Goal: Transaction & Acquisition: Purchase product/service

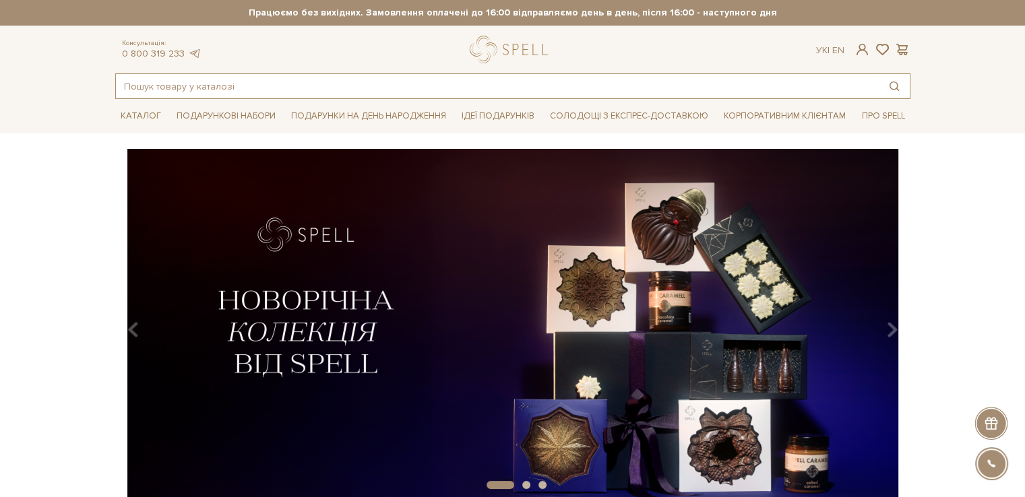
click at [196, 84] on input "text" at bounding box center [497, 86] width 763 height 24
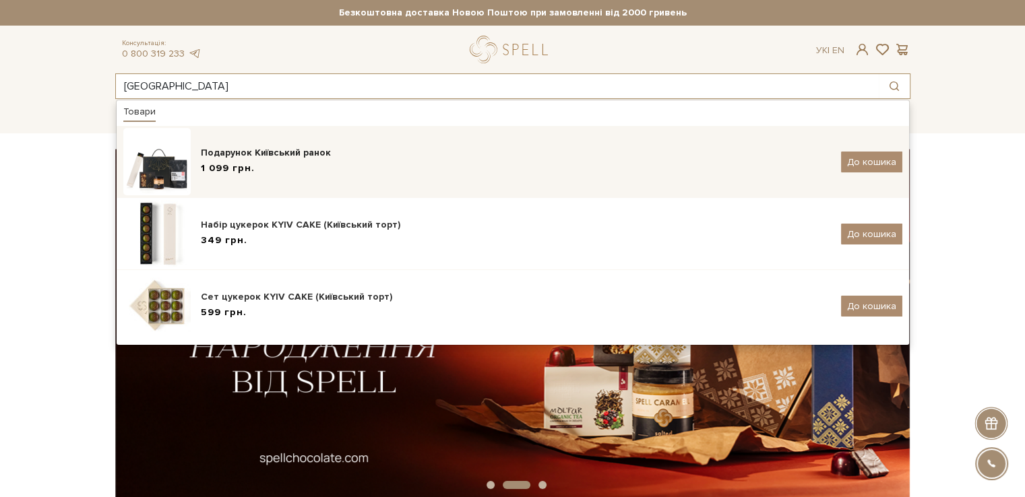
type input "київ"
click at [214, 149] on div "Подарунок Київський ранок" at bounding box center [516, 152] width 630 height 13
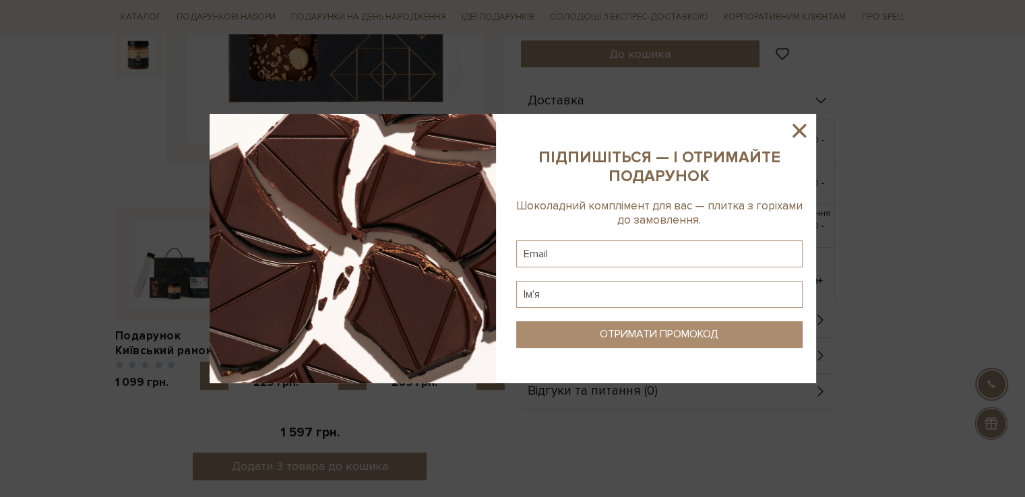
scroll to position [269, 0]
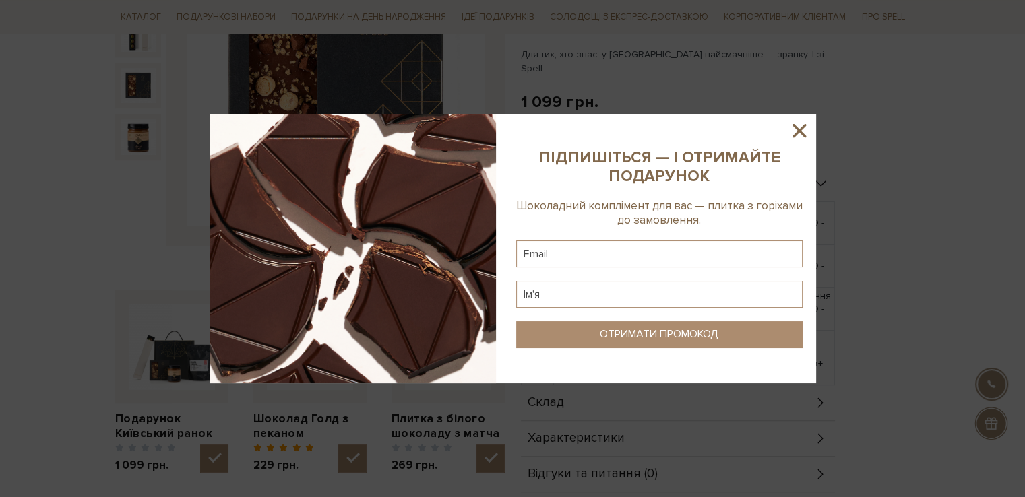
click at [798, 129] on icon at bounding box center [798, 130] width 13 height 13
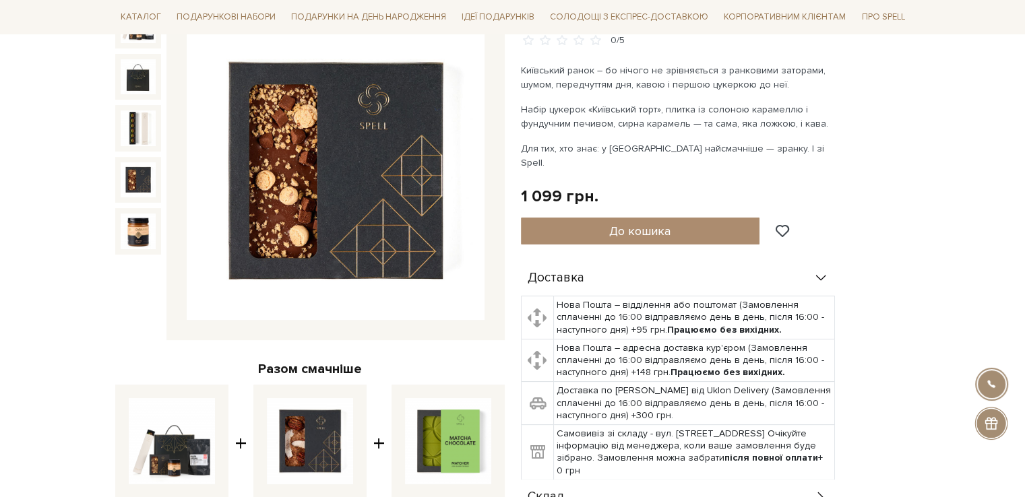
scroll to position [202, 0]
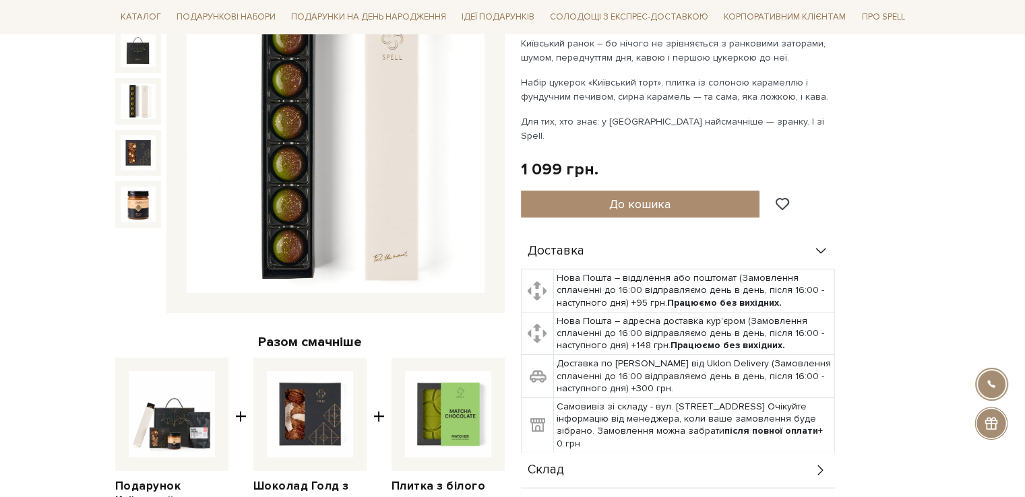
click at [135, 102] on img at bounding box center [138, 101] width 35 height 35
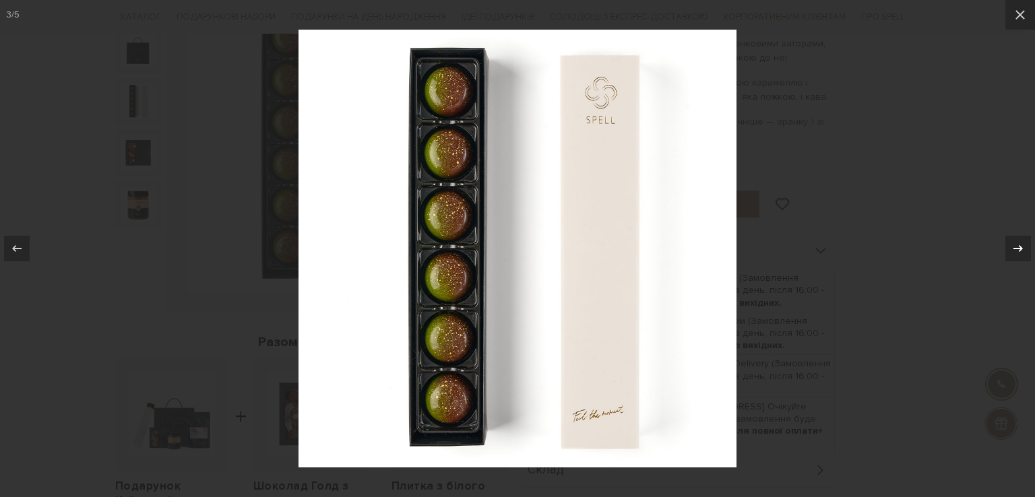
click at [1020, 245] on icon at bounding box center [1018, 249] width 16 height 16
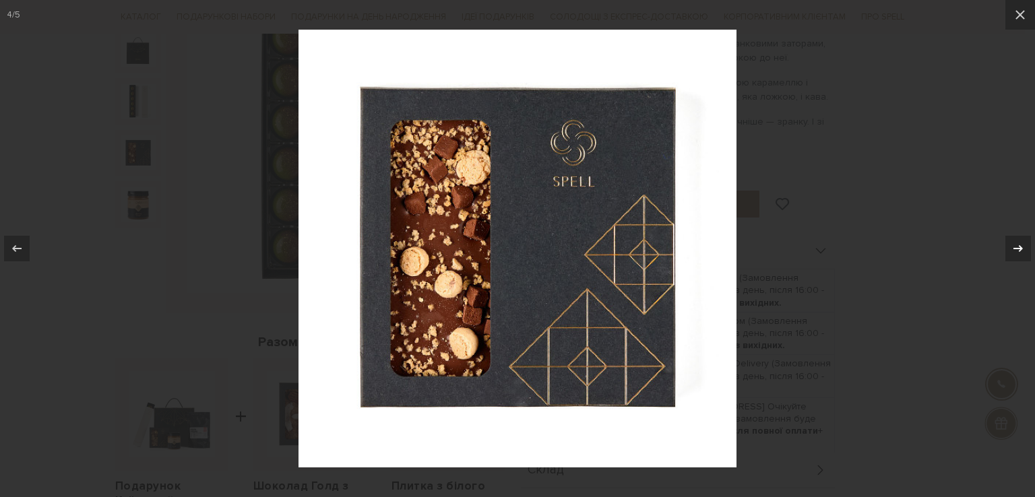
click at [1020, 245] on icon at bounding box center [1018, 249] width 16 height 16
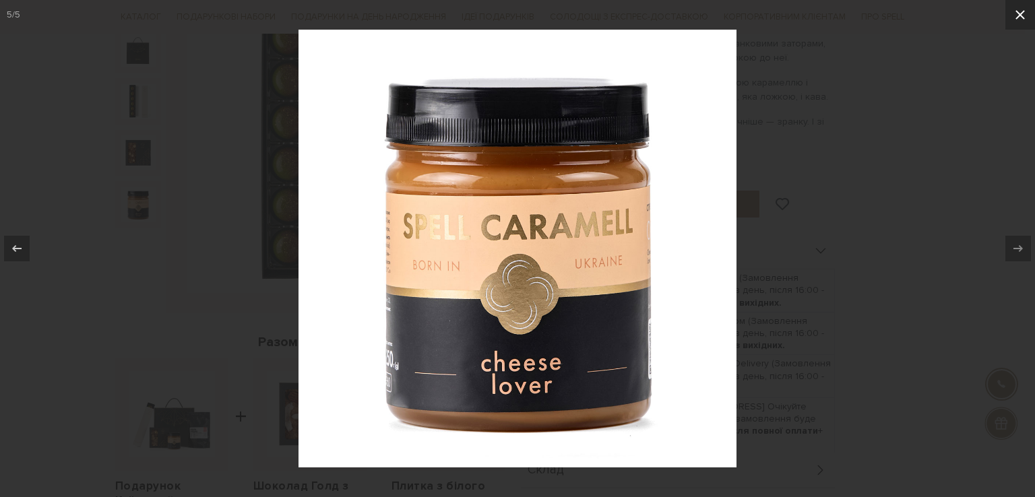
click at [1024, 20] on button at bounding box center [1020, 15] width 30 height 30
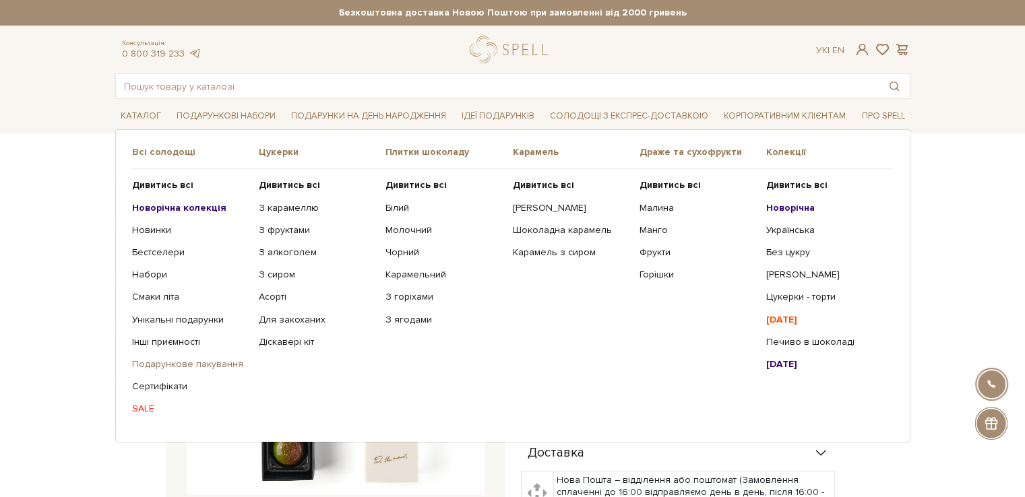
click at [178, 364] on link "Подарункове пакування" at bounding box center [190, 364] width 117 height 12
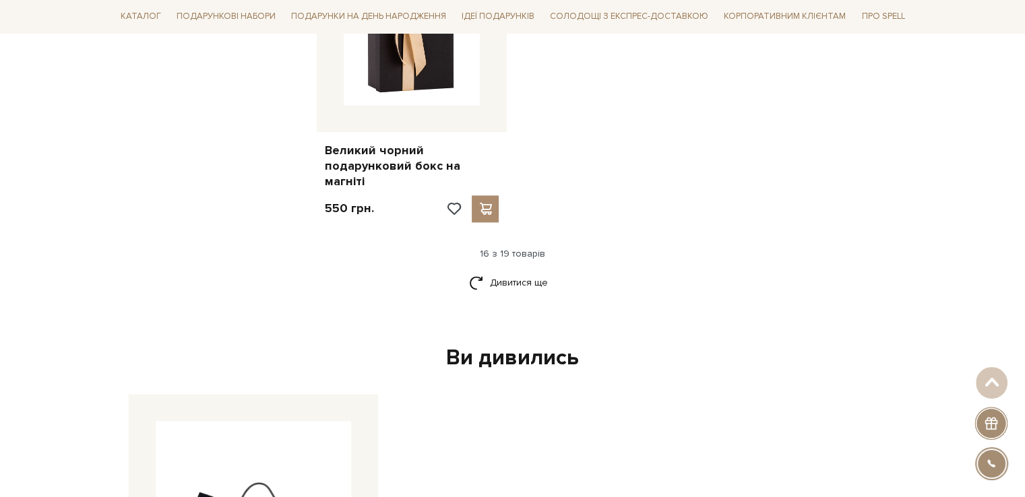
scroll to position [1752, 0]
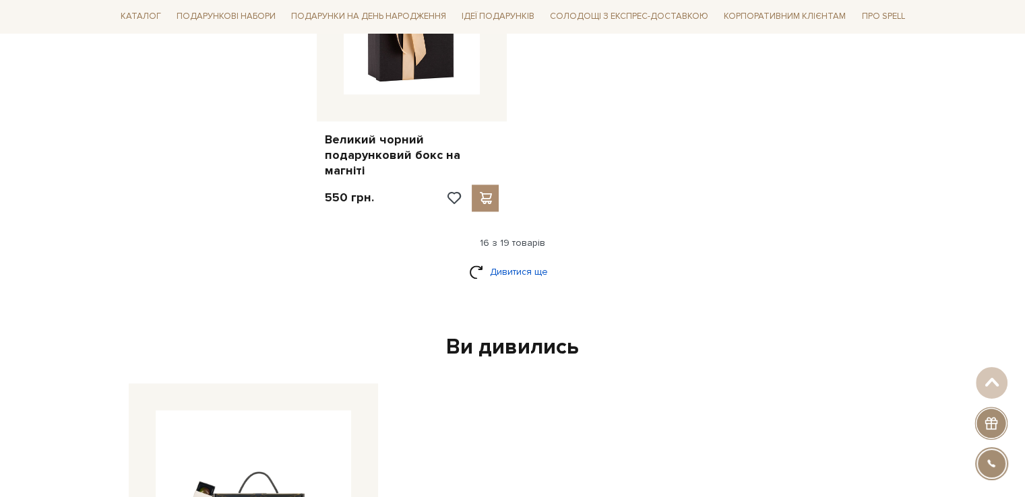
click at [492, 260] on link "Дивитися ще" at bounding box center [513, 272] width 88 height 24
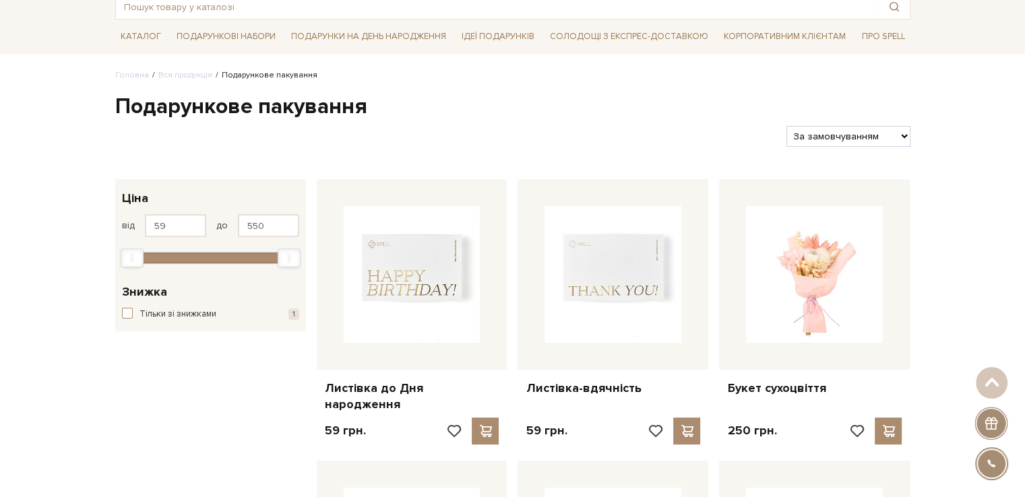
scroll to position [67, 0]
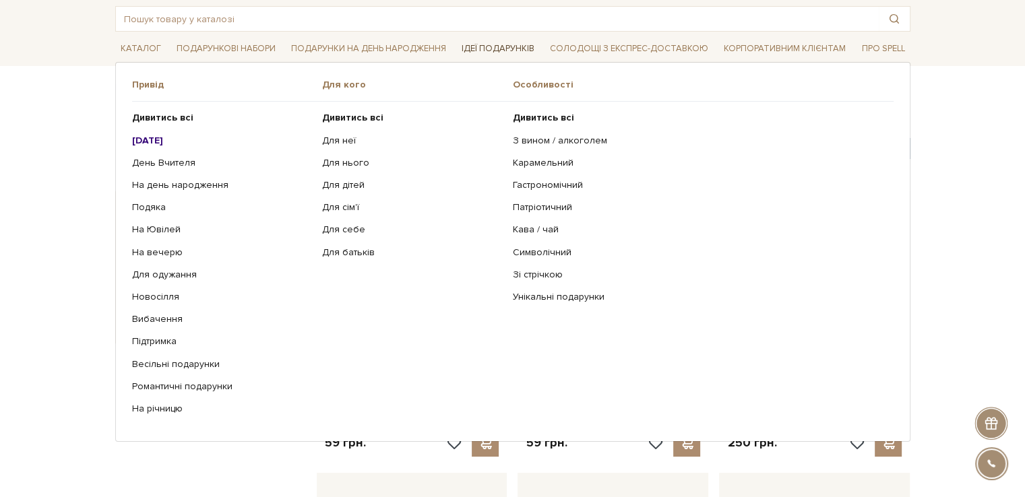
click at [484, 42] on link "Ідеї подарунків" at bounding box center [498, 48] width 84 height 21
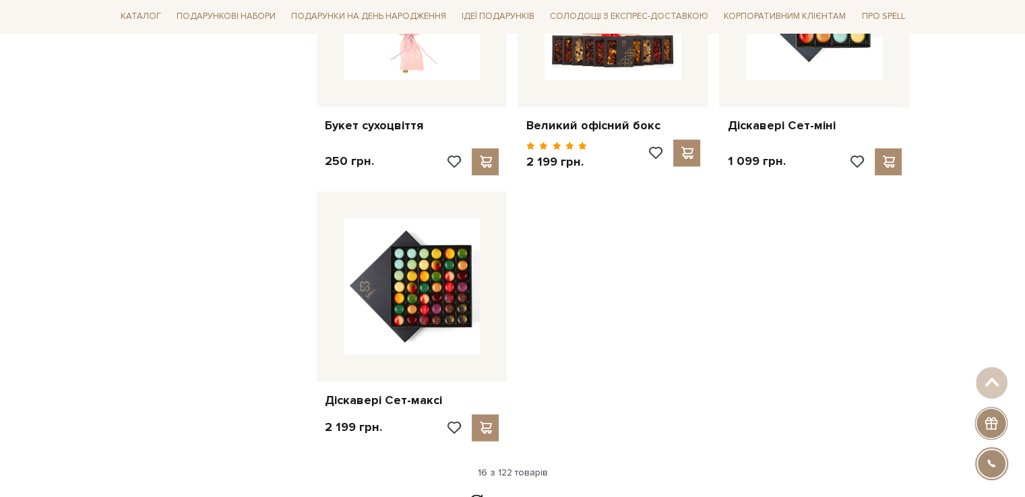
scroll to position [1617, 0]
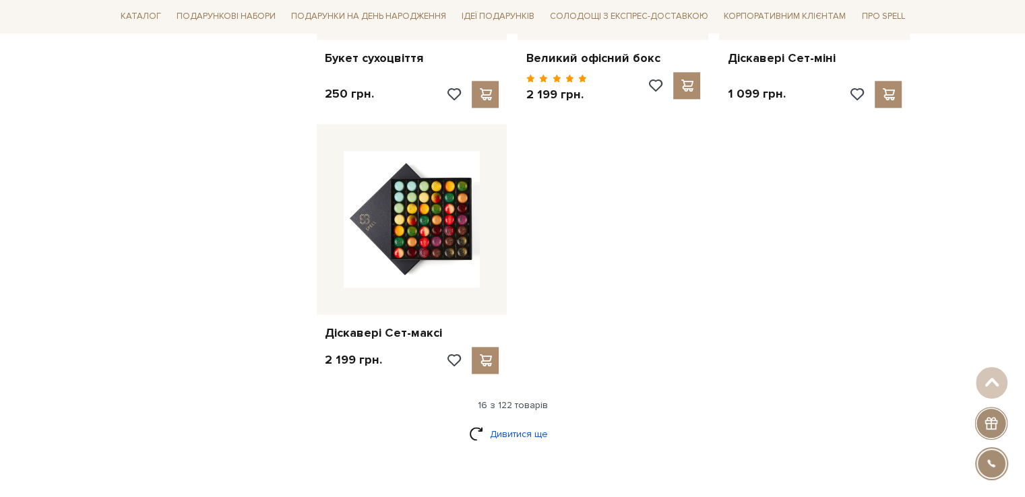
click at [493, 422] on link "Дивитися ще" at bounding box center [513, 434] width 88 height 24
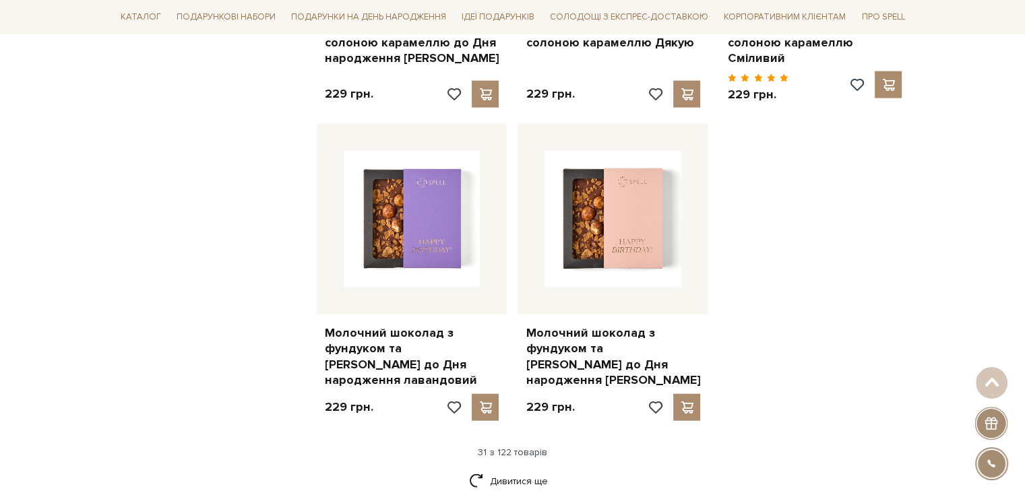
scroll to position [3166, 0]
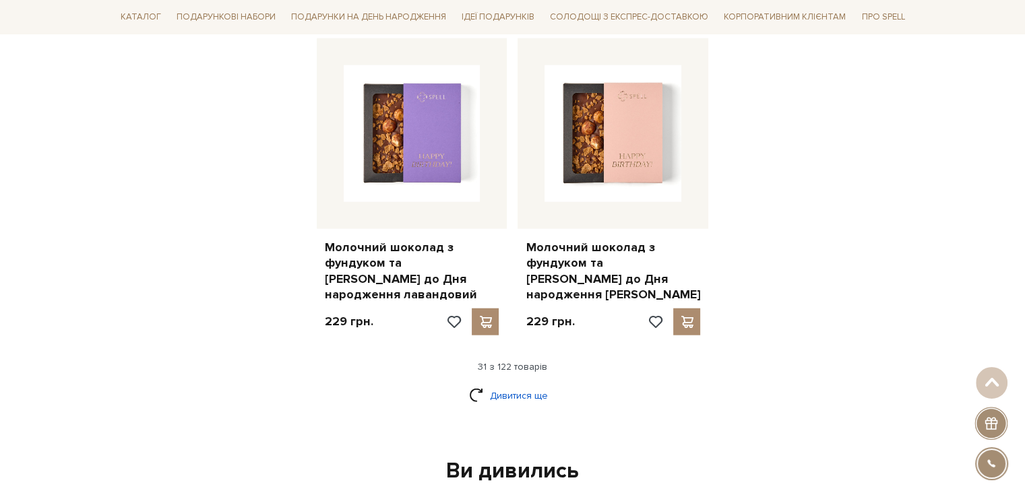
click at [520, 384] on link "Дивитися ще" at bounding box center [513, 396] width 88 height 24
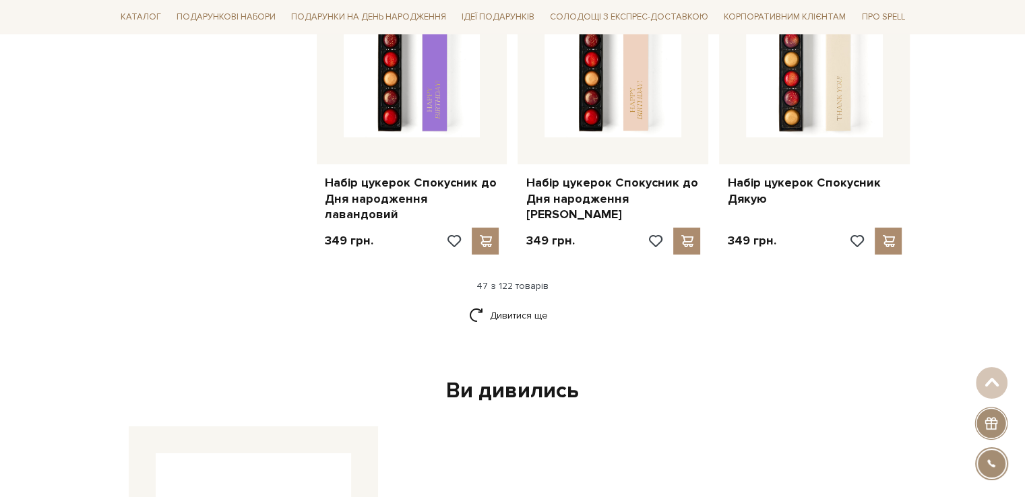
scroll to position [4716, 0]
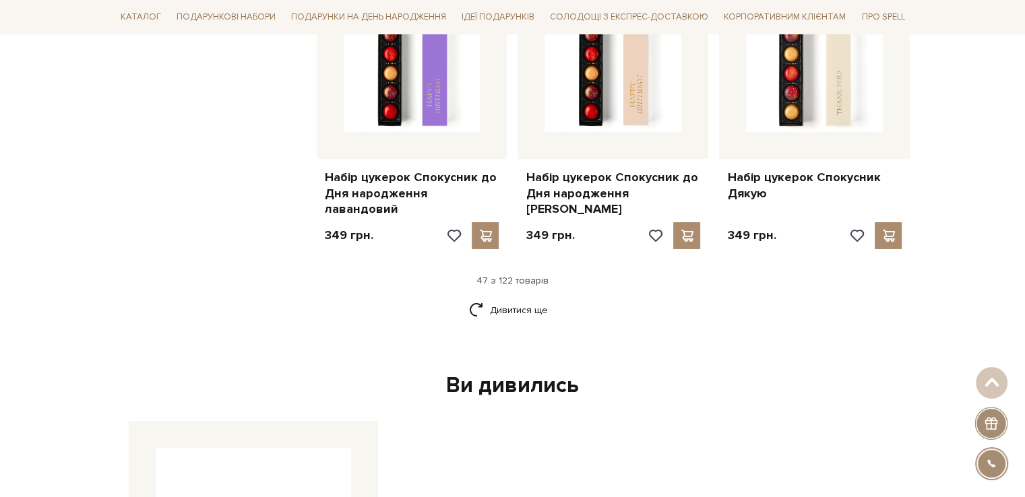
click at [546, 372] on div "Ви дивились" at bounding box center [512, 386] width 779 height 28
click at [523, 298] on link "Дивитися ще" at bounding box center [513, 310] width 88 height 24
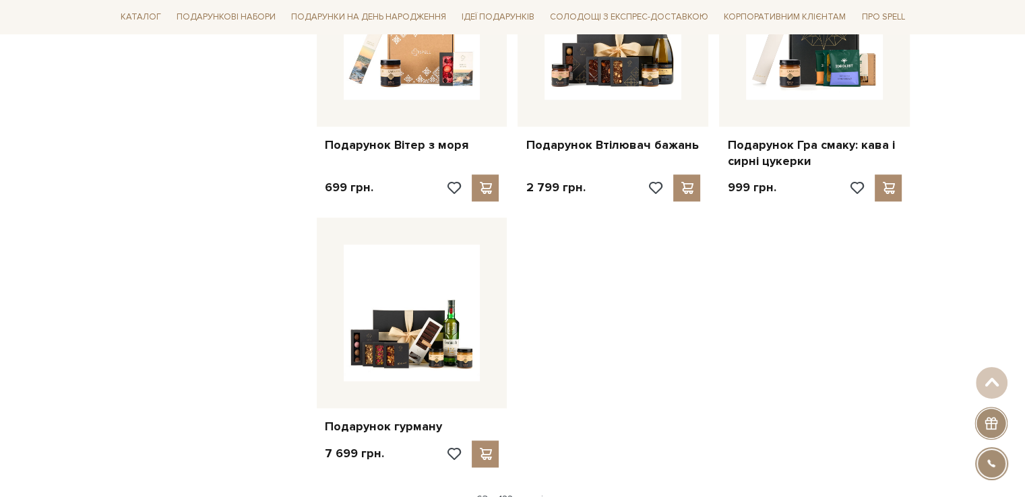
scroll to position [6266, 0]
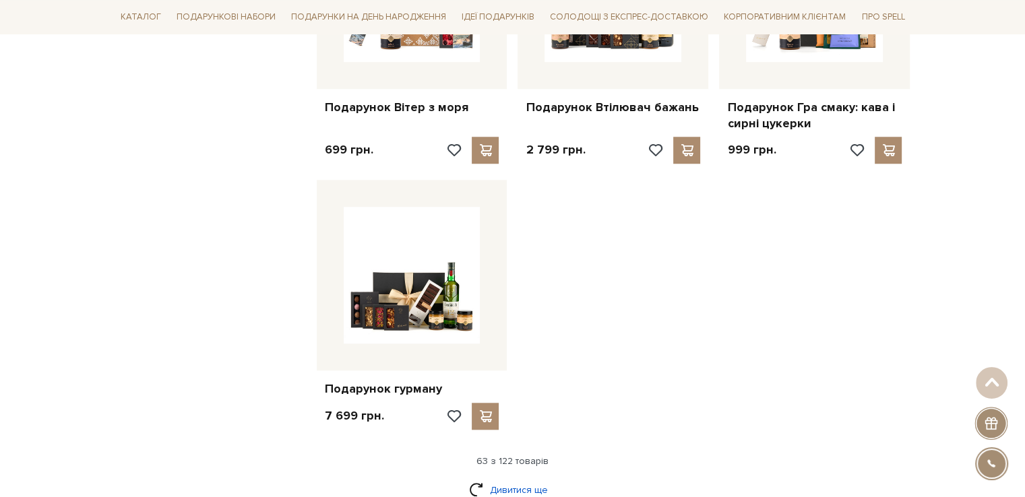
click at [512, 478] on link "Дивитися ще" at bounding box center [513, 490] width 88 height 24
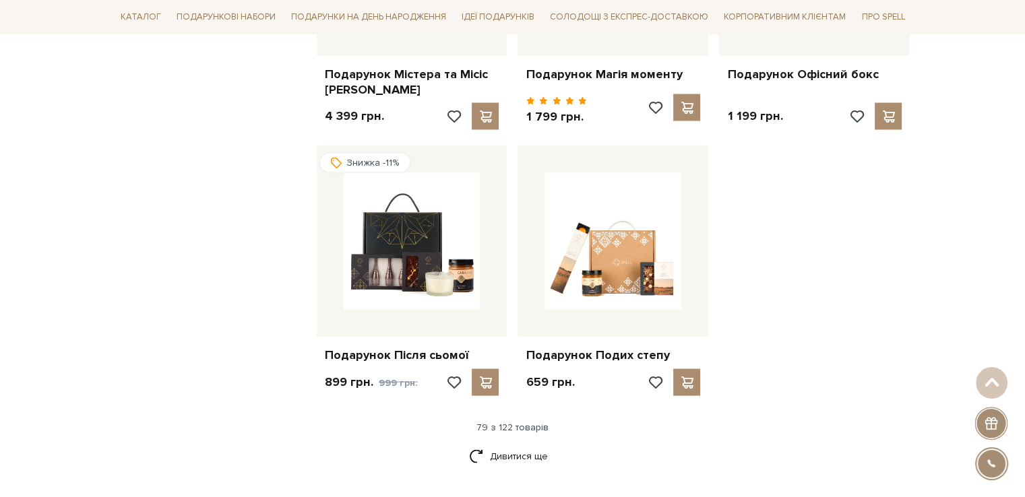
scroll to position [7748, 0]
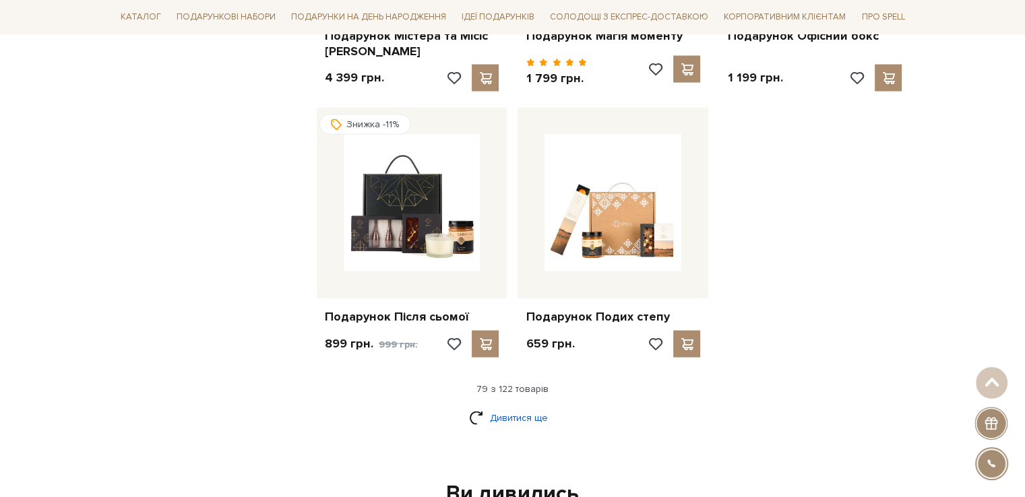
click at [501, 406] on link "Дивитися ще" at bounding box center [513, 418] width 88 height 24
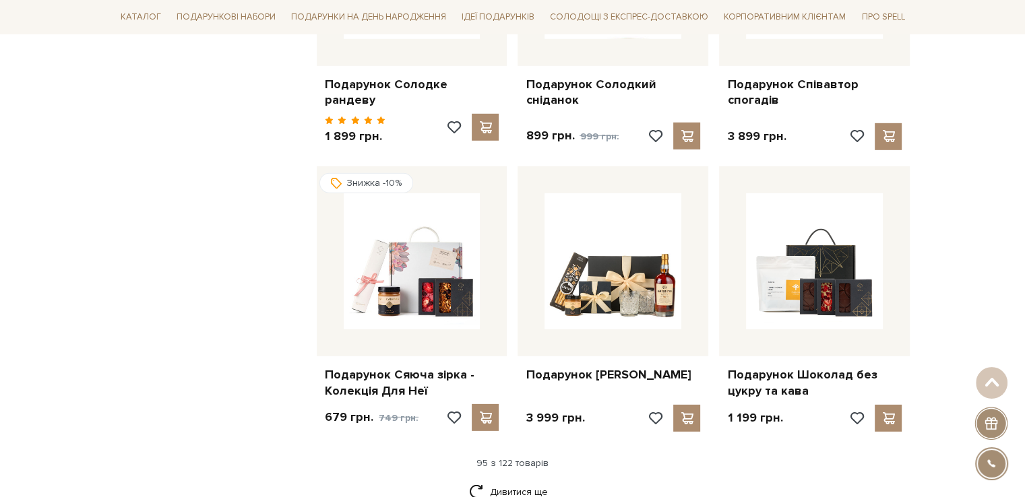
scroll to position [9163, 0]
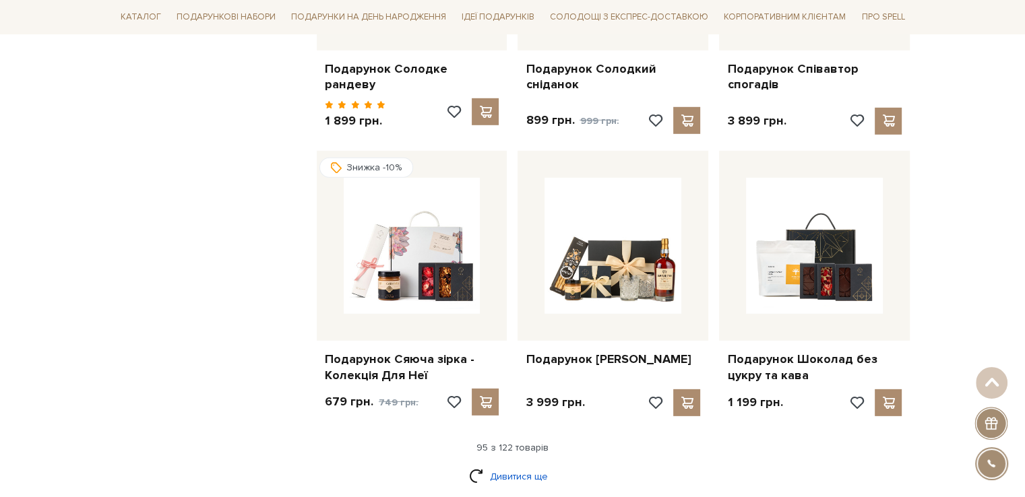
click at [510, 465] on link "Дивитися ще" at bounding box center [513, 477] width 88 height 24
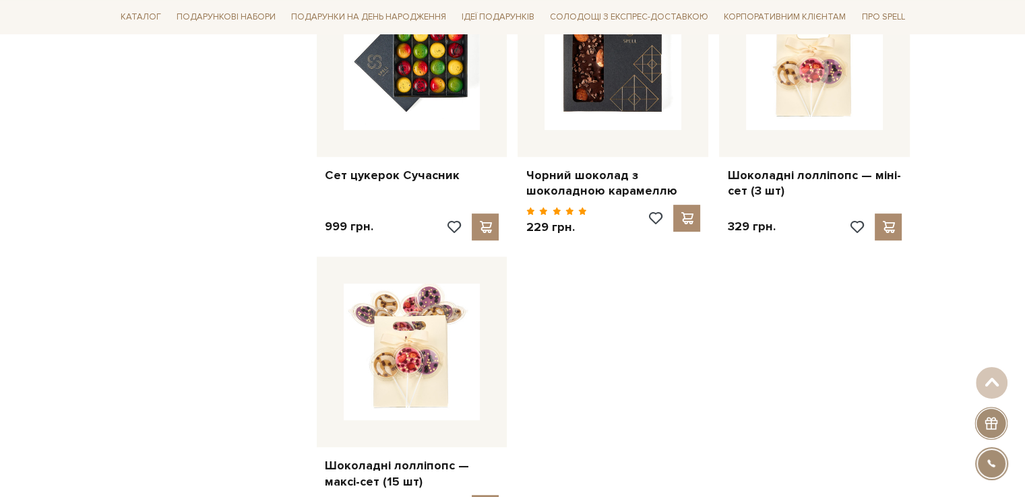
scroll to position [10914, 0]
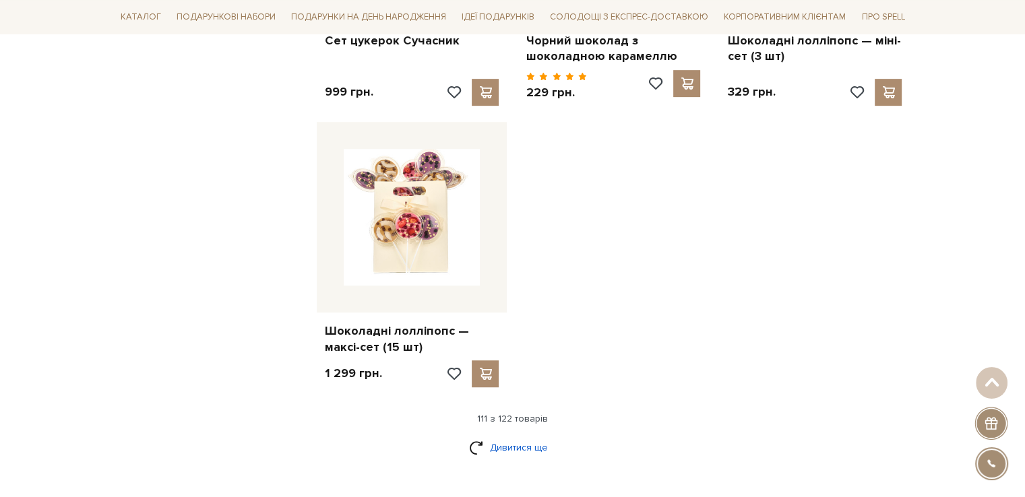
click at [506, 436] on link "Дивитися ще" at bounding box center [513, 448] width 88 height 24
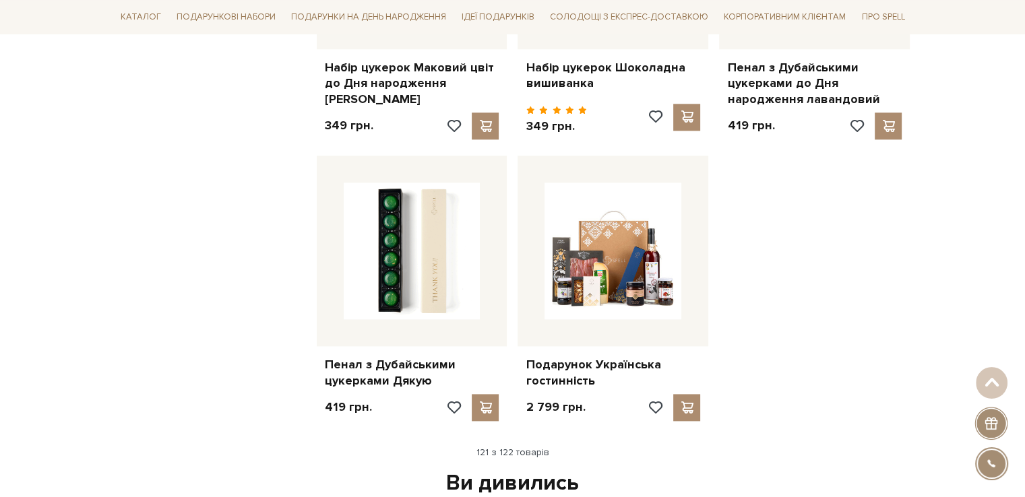
scroll to position [11790, 0]
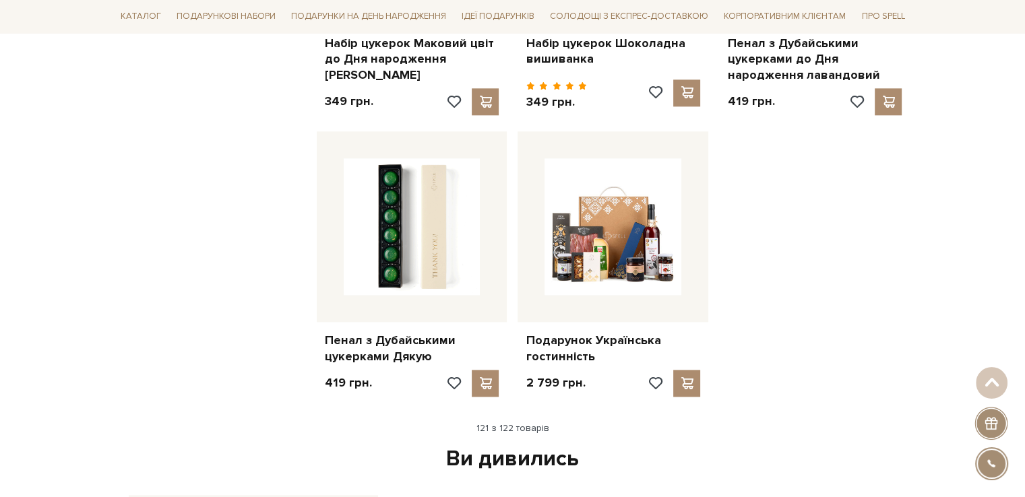
click at [507, 445] on div "Ви дивились" at bounding box center [512, 459] width 779 height 28
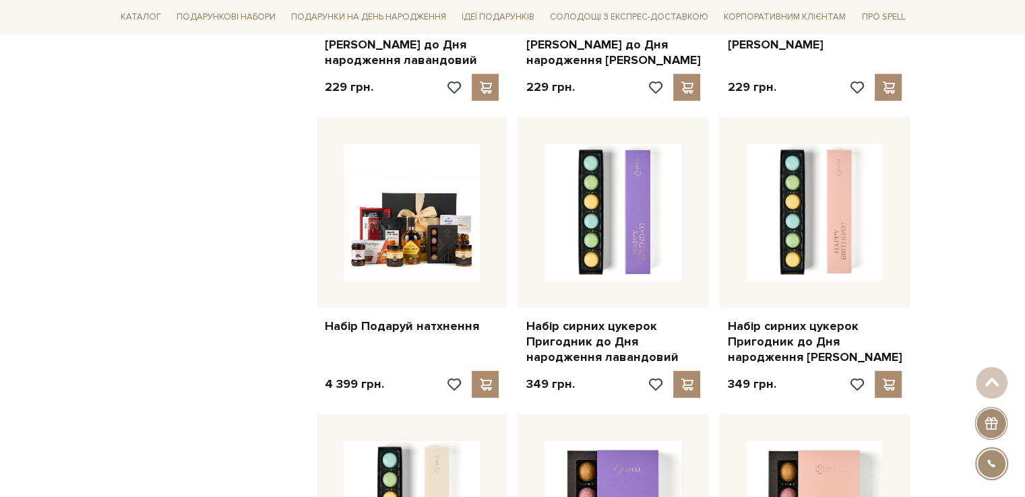
scroll to position [3369, 0]
